Goal: Use online tool/utility: Utilize a website feature to perform a specific function

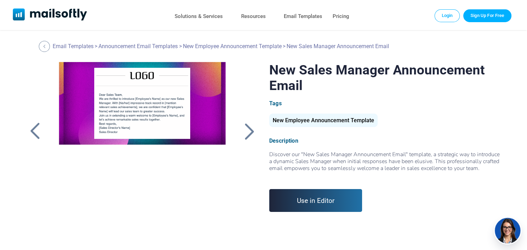
click at [317, 210] on link "Use in Editor" at bounding box center [315, 200] width 93 height 23
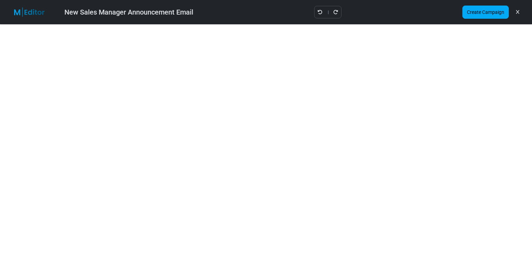
click at [515, 10] on link at bounding box center [517, 12] width 7 height 12
